Goal: Information Seeking & Learning: Learn about a topic

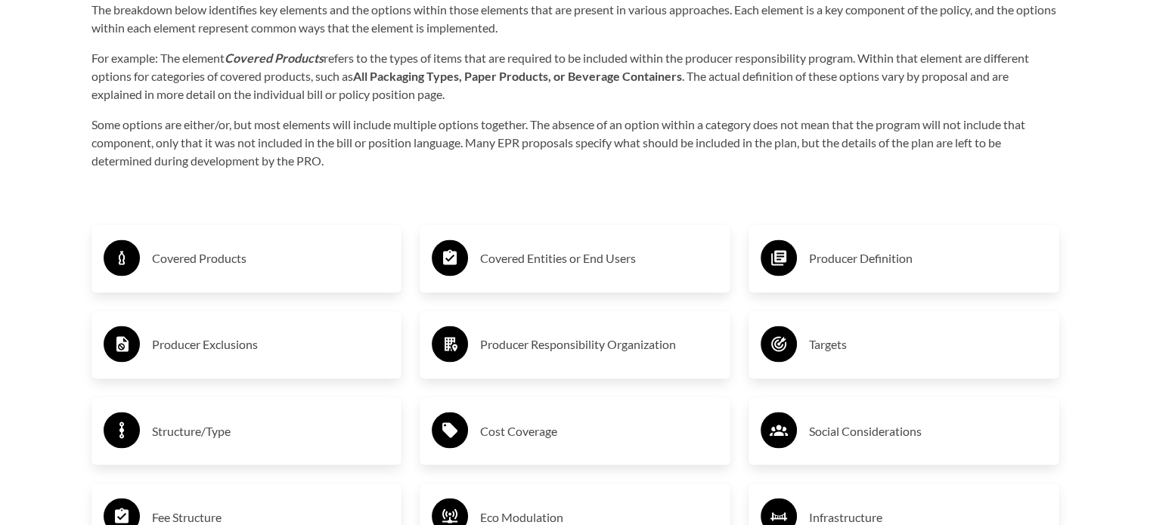
scroll to position [2452, 0]
click at [275, 339] on h3 "Producer Exclusions" at bounding box center [271, 344] width 238 height 24
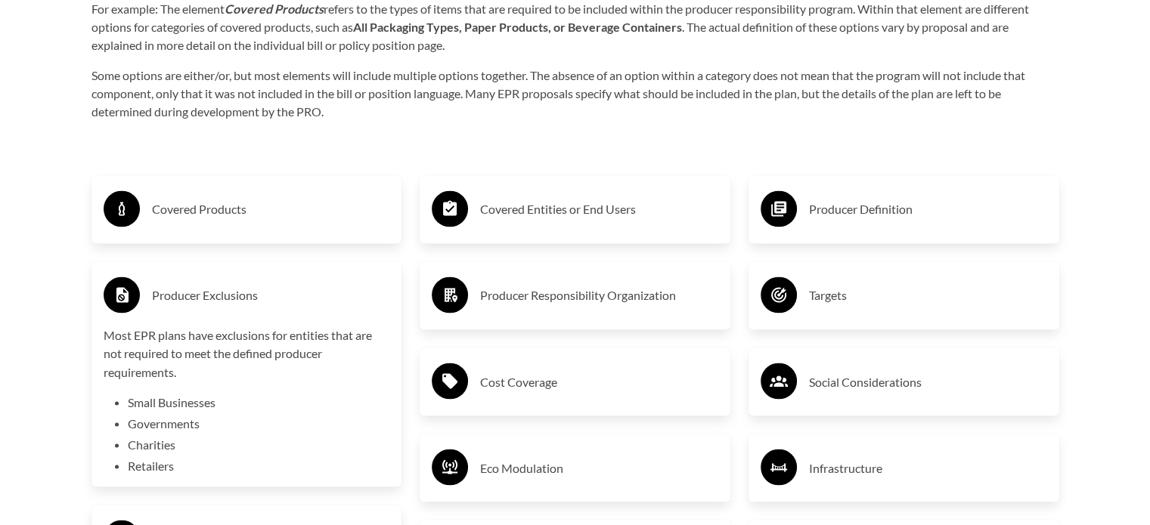
scroll to position [2505, 0]
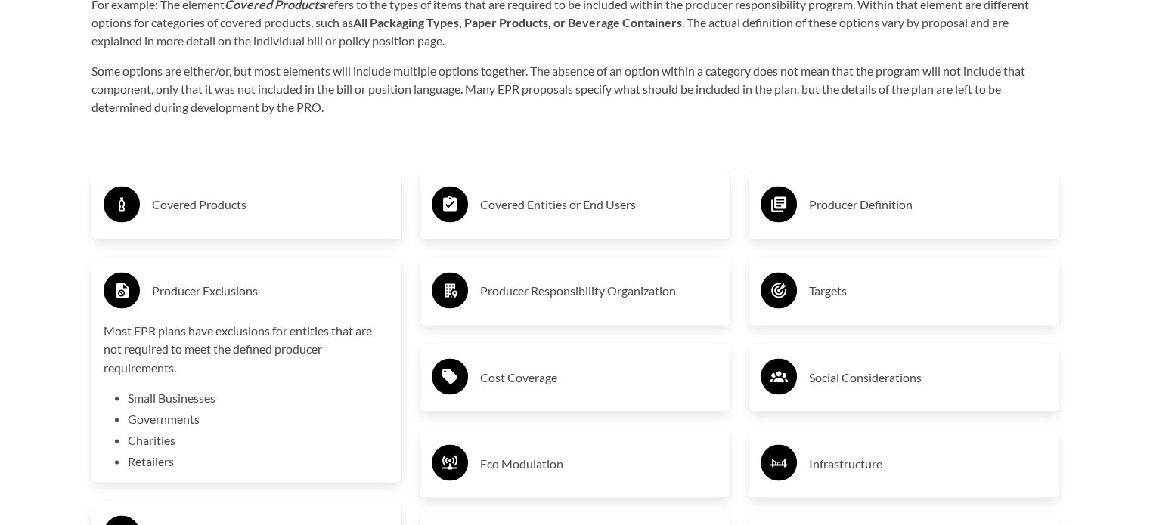
click at [154, 459] on li "Retailers" at bounding box center [259, 461] width 262 height 18
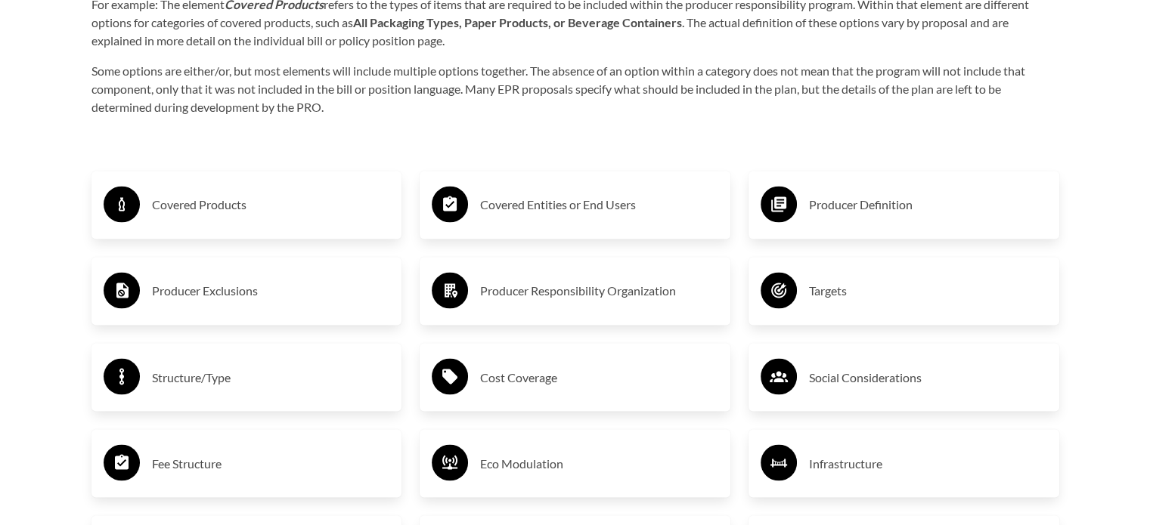
click at [194, 280] on h3 "Producer Exclusions" at bounding box center [271, 291] width 238 height 24
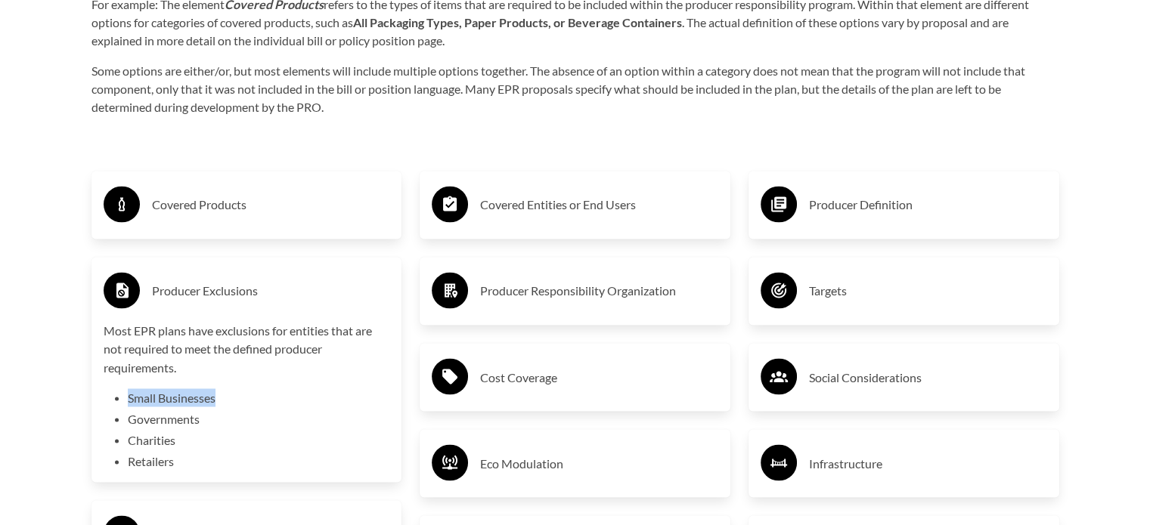
drag, startPoint x: 224, startPoint y: 405, endPoint x: 126, endPoint y: 401, distance: 97.6
click at [126, 401] on div "Most EPR plans have exclusions for entities that are not required to meet the d…" at bounding box center [247, 396] width 286 height 148
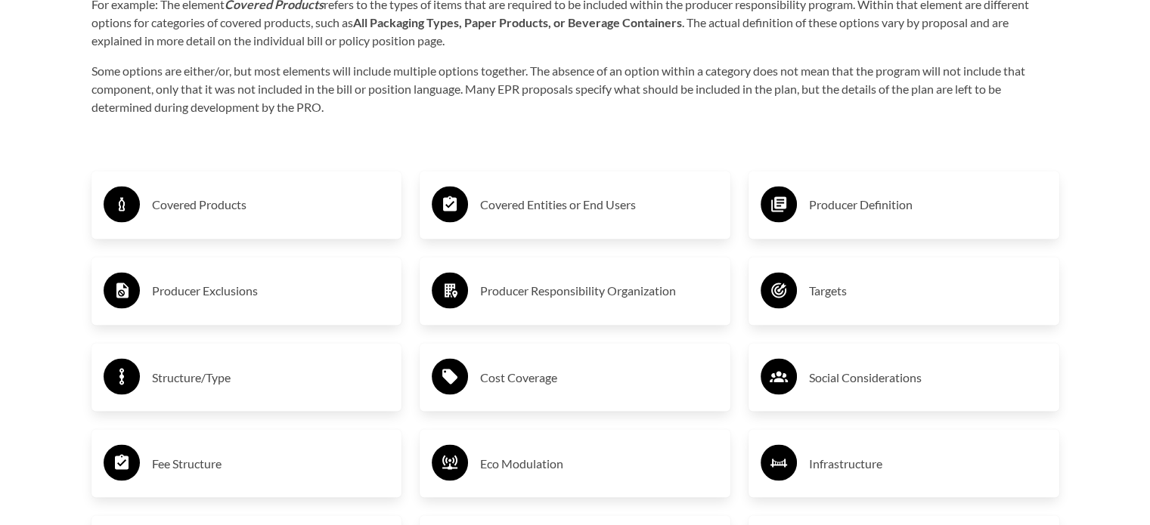
copy li "Small Businesses"
click at [230, 274] on div "Producer Exclusions" at bounding box center [247, 291] width 286 height 44
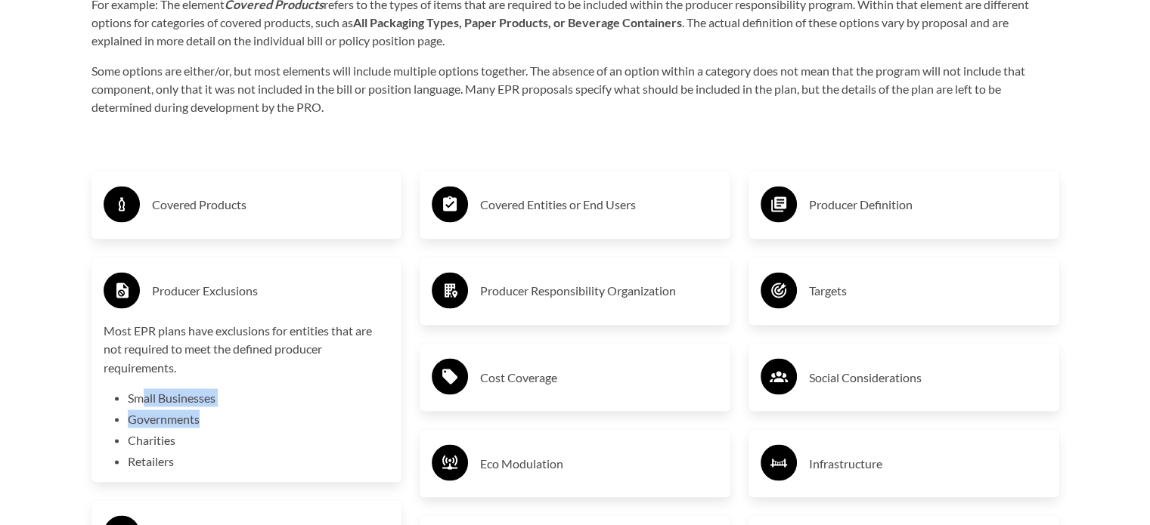
drag, startPoint x: 236, startPoint y: 419, endPoint x: 147, endPoint y: 398, distance: 91.5
click at [142, 398] on ul "Small Businesses Governments Charities Retailers" at bounding box center [259, 429] width 262 height 82
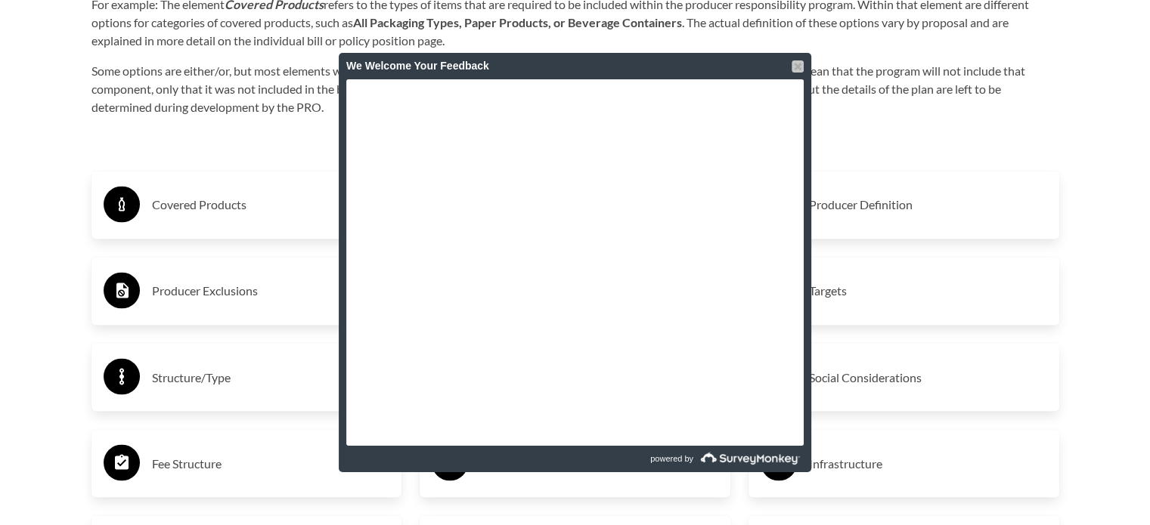
click at [792, 69] on div at bounding box center [797, 66] width 12 height 12
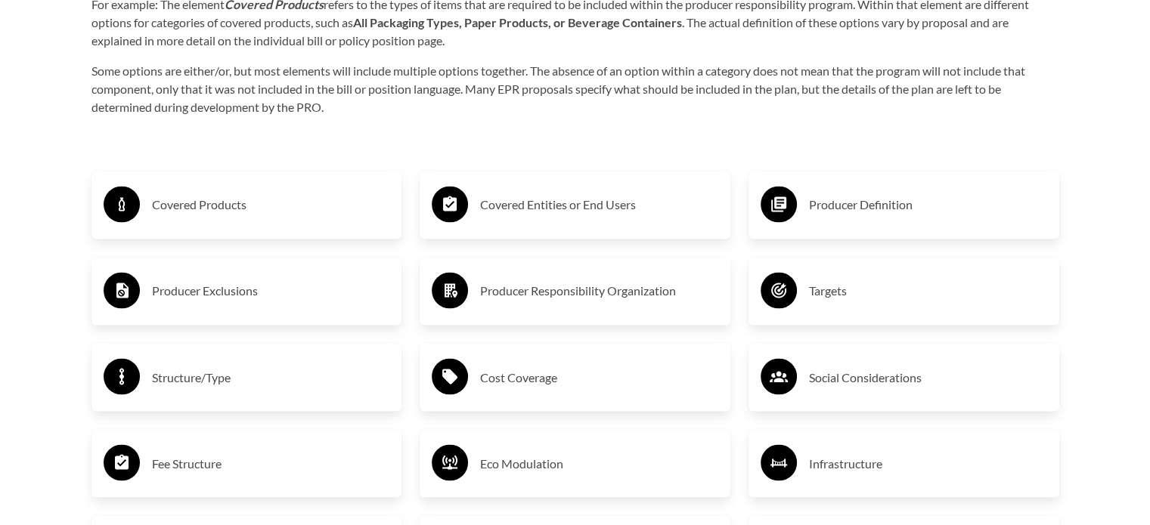
click at [307, 311] on div "Producer Exclusions" at bounding box center [247, 291] width 286 height 44
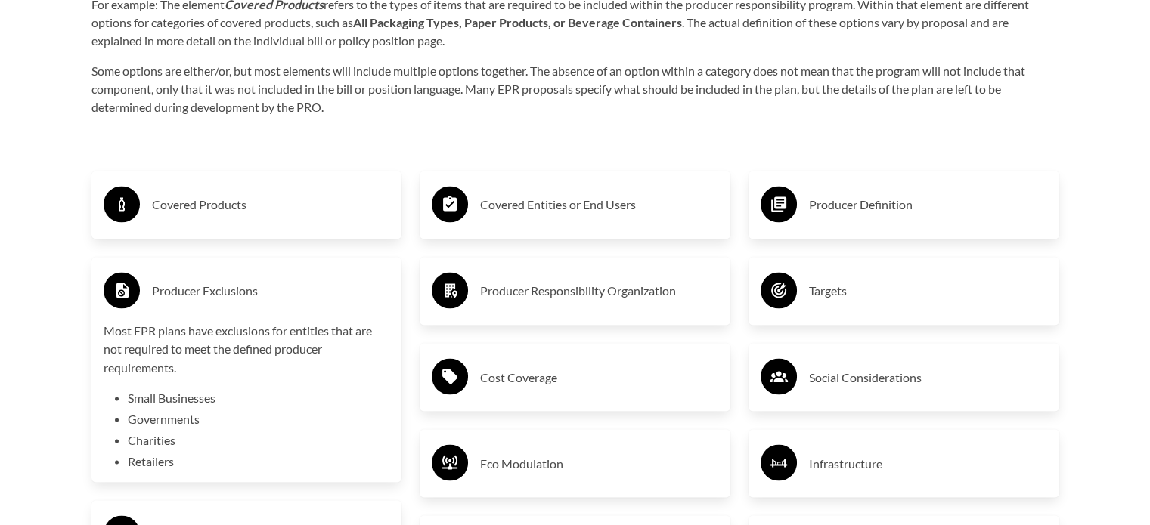
click at [257, 307] on div "Producer Exclusions" at bounding box center [247, 291] width 286 height 44
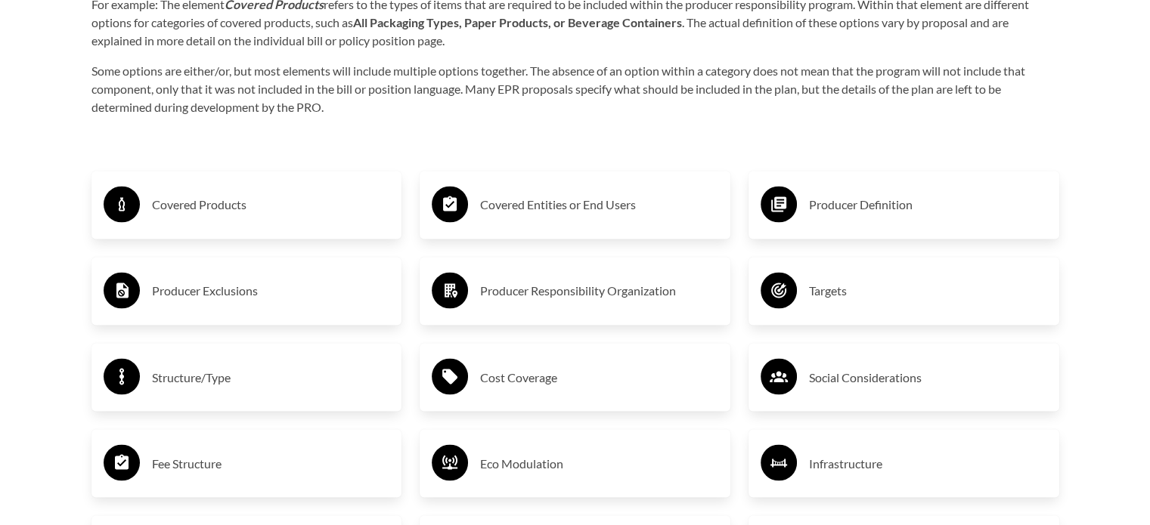
click at [235, 184] on div "Covered Products" at bounding box center [247, 205] width 286 height 44
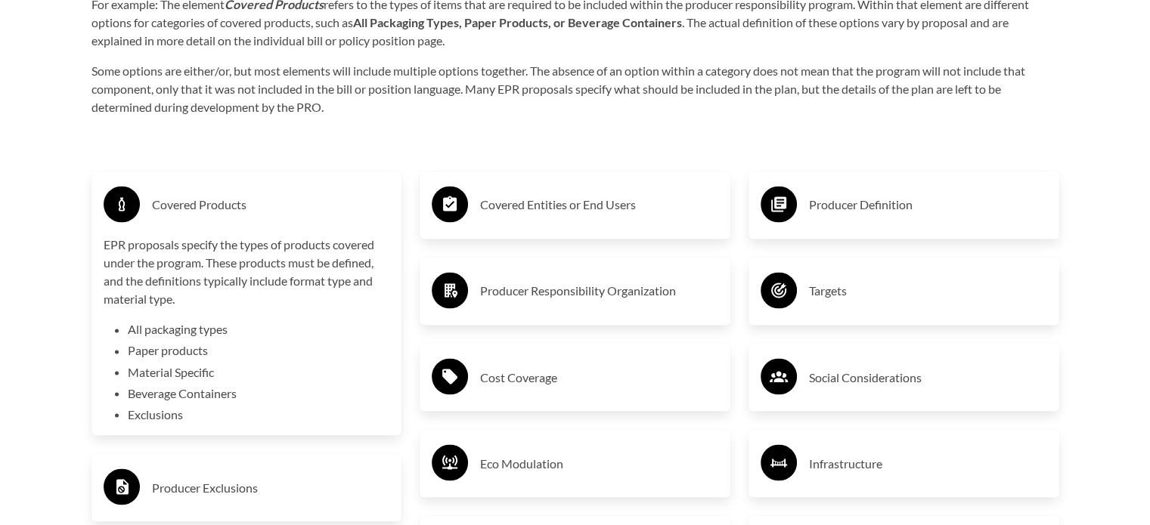
click at [235, 184] on div "Covered Products" at bounding box center [247, 205] width 286 height 44
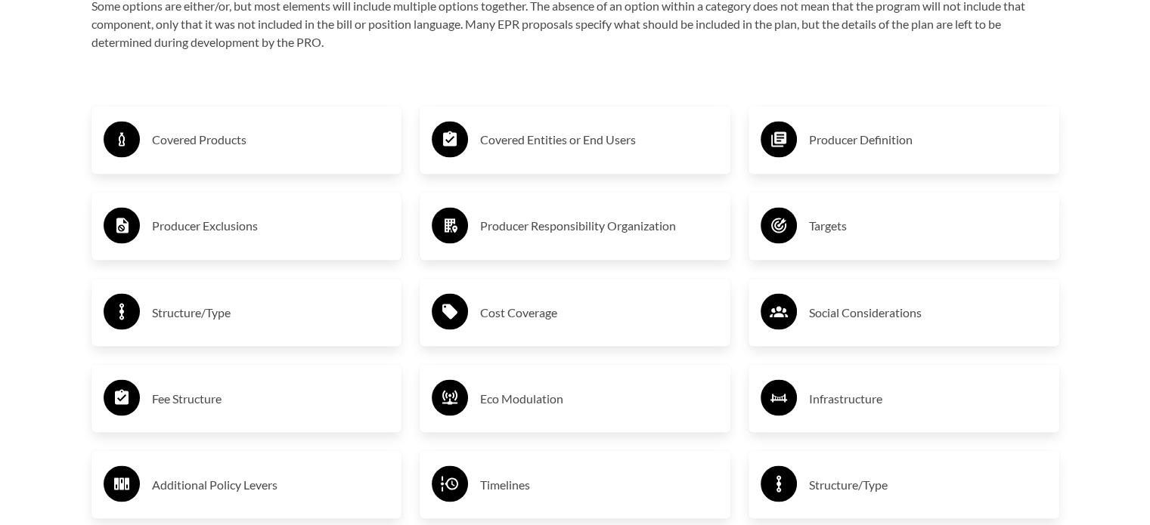
scroll to position [2569, 0]
click at [552, 491] on h3 "Timelines" at bounding box center [599, 485] width 238 height 24
click at [503, 323] on h3 "Cost Coverage" at bounding box center [599, 313] width 238 height 24
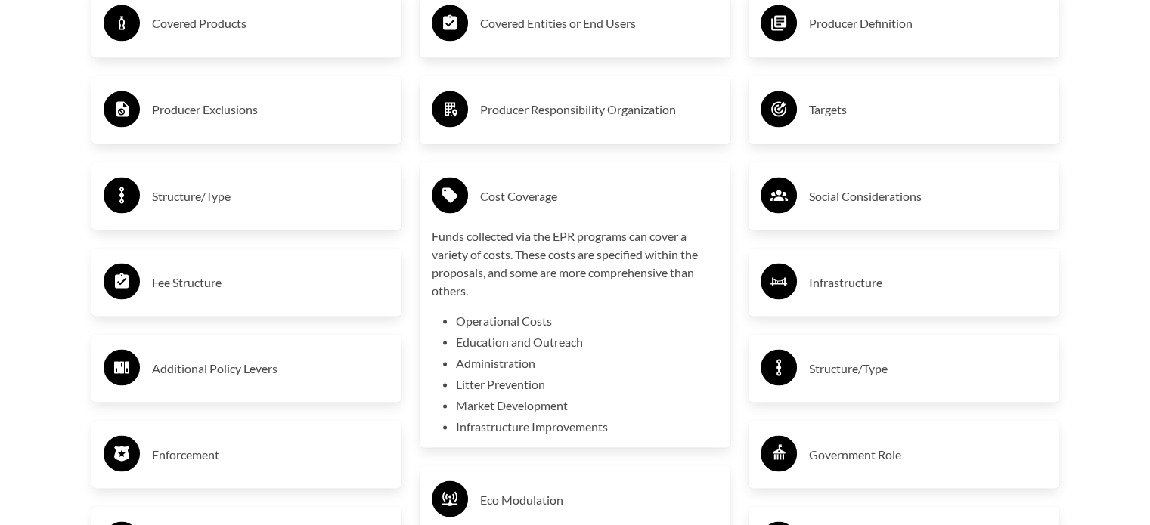
scroll to position [2687, 0]
